Goal: Navigation & Orientation: Find specific page/section

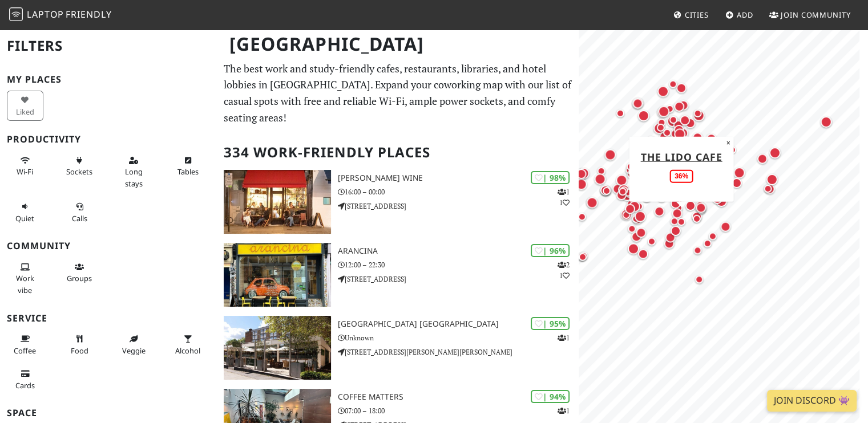
drag, startPoint x: 737, startPoint y: 292, endPoint x: 689, endPoint y: 225, distance: 82.2
click at [691, 244] on div "Map marker" at bounding box center [698, 251] width 14 height 14
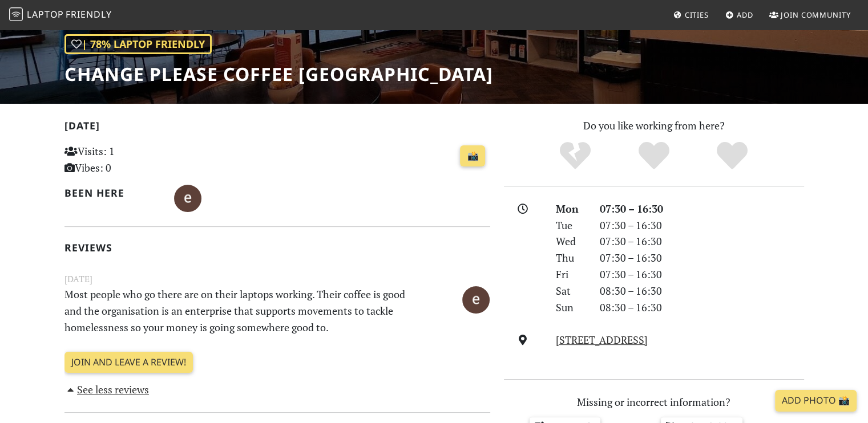
scroll to position [162, 0]
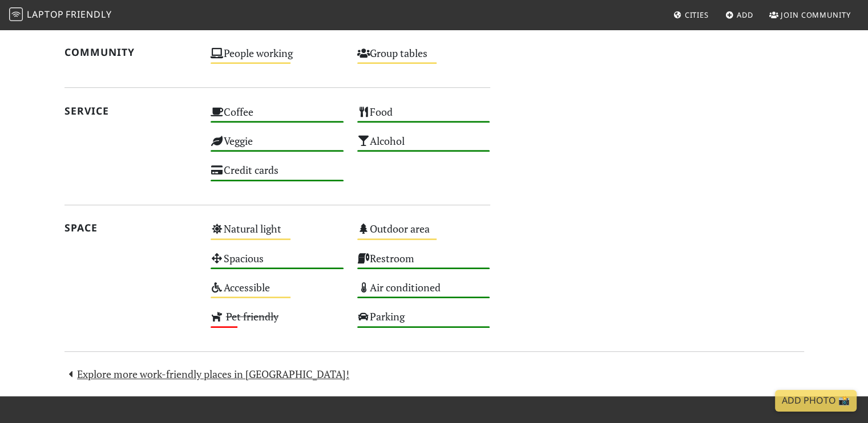
scroll to position [752, 0]
